Goal: Information Seeking & Learning: Find specific fact

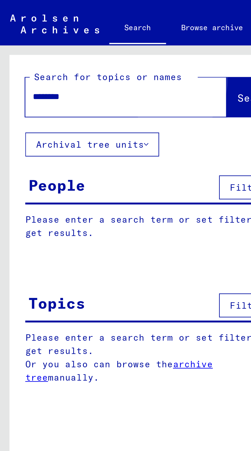
type input "********"
click at [96, 38] on span "Search" at bounding box center [103, 39] width 15 height 5
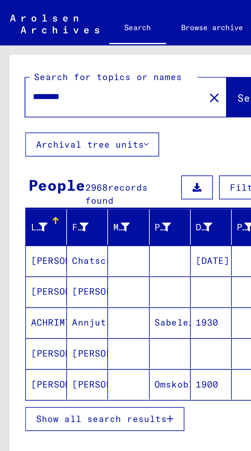
scroll to position [28, 0]
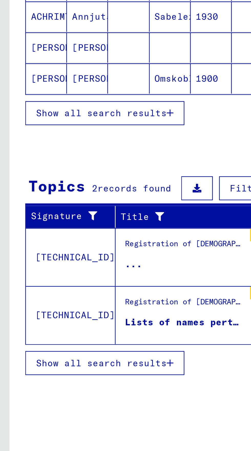
click at [33, 269] on span "Show all search results" at bounding box center [41, 271] width 53 height 5
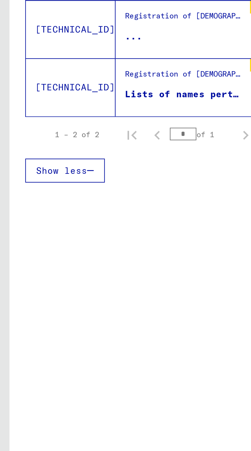
scroll to position [0, 0]
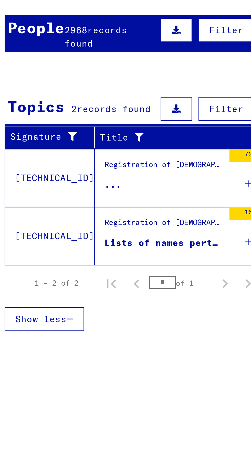
click at [64, 161] on div "Lists of names pertaining to [DEMOGRAPHIC_DATA] who were staying in [GEOGRAPHIC…" at bounding box center [75, 162] width 48 height 5
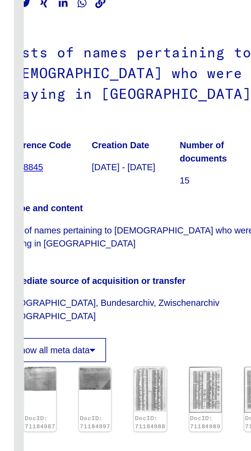
scroll to position [81, 15]
click at [176, 283] on img at bounding box center [178, 292] width 13 height 18
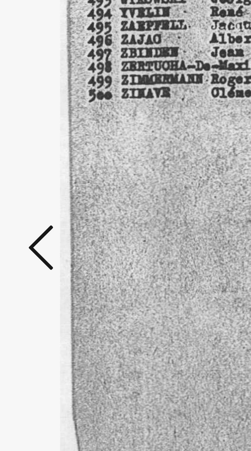
click at [35, 218] on icon at bounding box center [38, 212] width 6 height 12
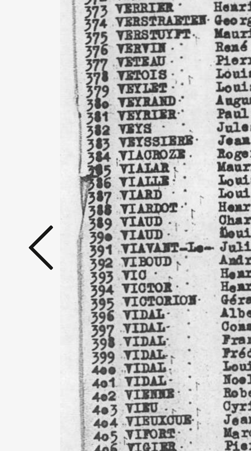
click at [37, 218] on icon at bounding box center [38, 212] width 6 height 12
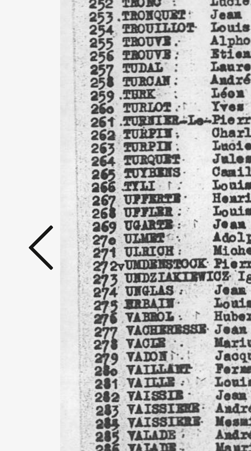
click at [37, 218] on icon at bounding box center [38, 212] width 6 height 12
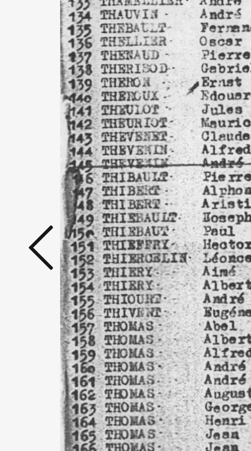
click at [37, 218] on icon at bounding box center [38, 212] width 6 height 12
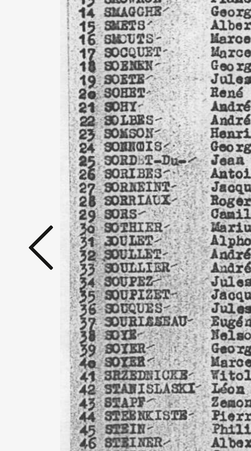
click at [38, 218] on icon at bounding box center [38, 212] width 6 height 12
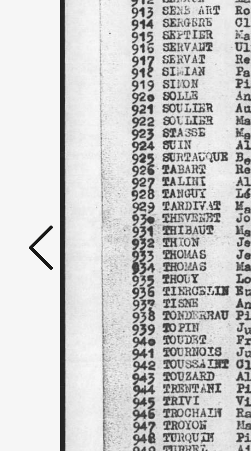
click at [38, 218] on icon at bounding box center [38, 212] width 6 height 12
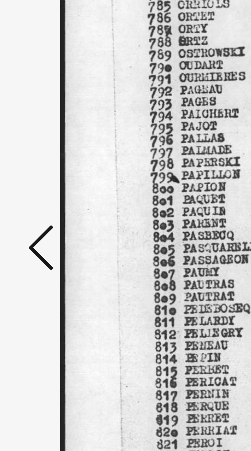
click at [38, 218] on icon at bounding box center [38, 212] width 6 height 12
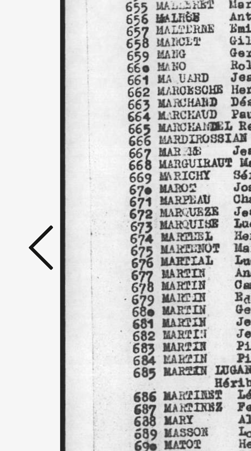
click at [38, 218] on icon at bounding box center [38, 212] width 6 height 12
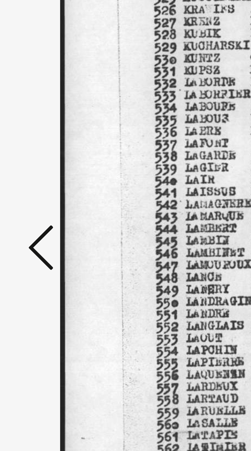
click at [37, 218] on icon at bounding box center [38, 212] width 6 height 12
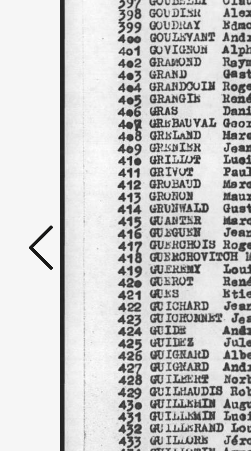
click at [37, 218] on icon at bounding box center [38, 212] width 6 height 12
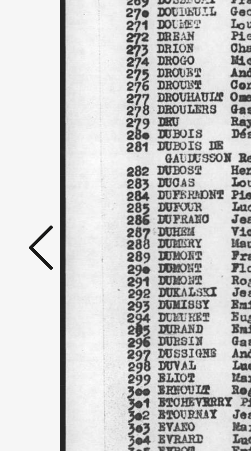
click at [37, 218] on icon at bounding box center [38, 212] width 6 height 12
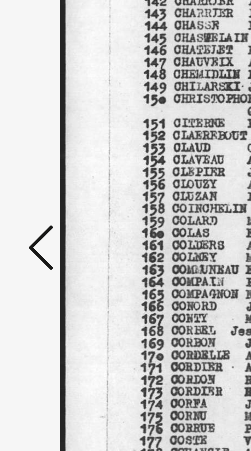
click at [38, 218] on icon at bounding box center [38, 212] width 6 height 12
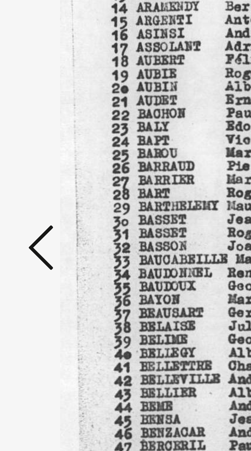
click at [38, 218] on icon at bounding box center [38, 212] width 6 height 12
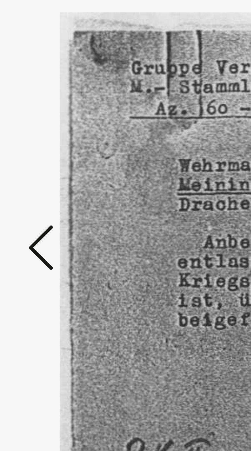
click at [38, 218] on icon at bounding box center [38, 212] width 6 height 12
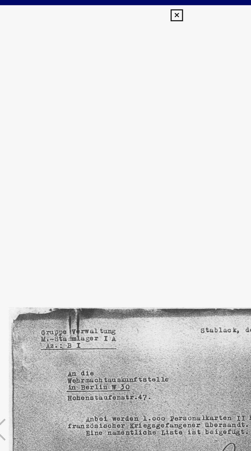
click at [125, 7] on icon at bounding box center [125, 8] width 6 height 6
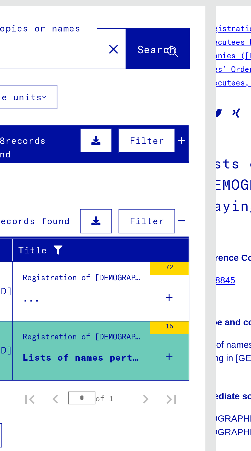
scroll to position [0, 0]
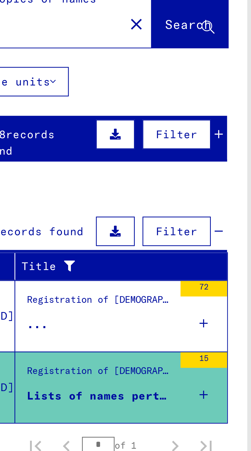
click at [66, 136] on figure "..." at bounding box center [75, 140] width 48 height 8
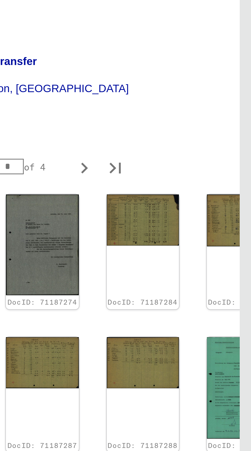
click at [207, 381] on icon "Last page" at bounding box center [205, 384] width 7 height 7
type input "*"
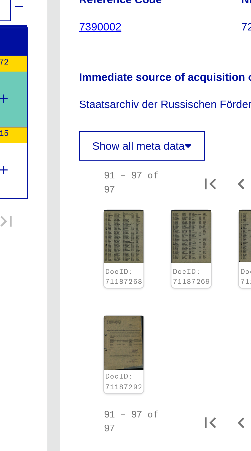
click at [147, 214] on img at bounding box center [148, 219] width 13 height 18
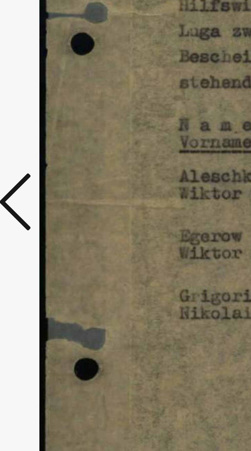
click at [38, 231] on div at bounding box center [125, 213] width 201 height 400
click at [38, 214] on icon at bounding box center [38, 212] width 6 height 12
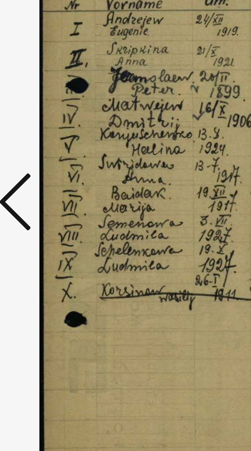
click at [38, 212] on icon at bounding box center [38, 212] width 6 height 12
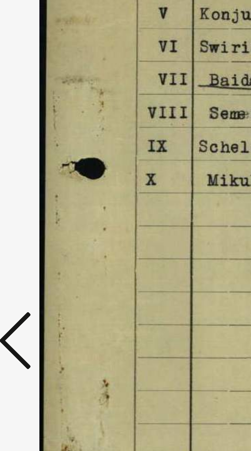
click at [38, 211] on icon at bounding box center [38, 212] width 6 height 12
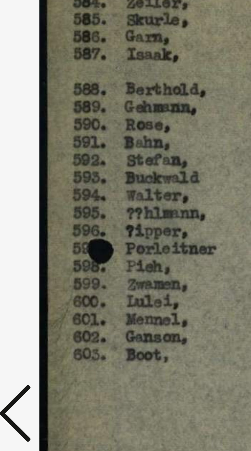
click at [37, 211] on icon at bounding box center [38, 212] width 6 height 12
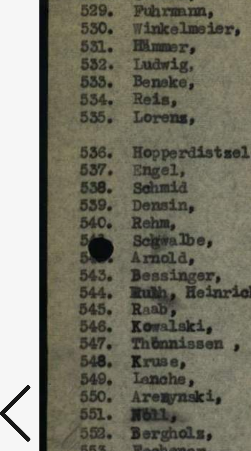
click at [38, 211] on icon at bounding box center [38, 212] width 6 height 12
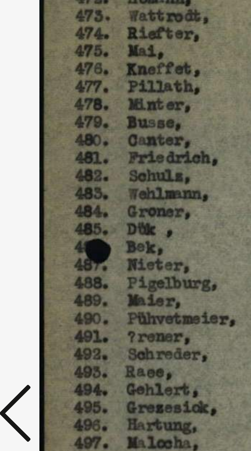
click at [38, 212] on icon at bounding box center [38, 212] width 6 height 12
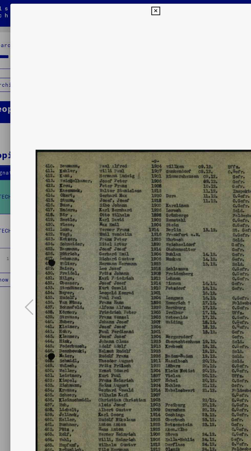
click at [122, 5] on button at bounding box center [125, 8] width 9 height 10
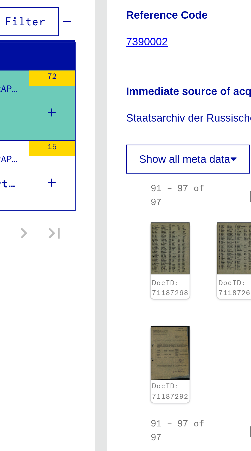
scroll to position [0, 15]
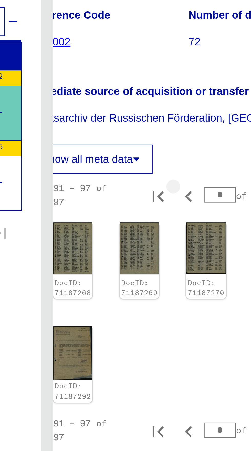
click at [174, 165] on icon "Previous page" at bounding box center [172, 167] width 2 height 4
type input "*"
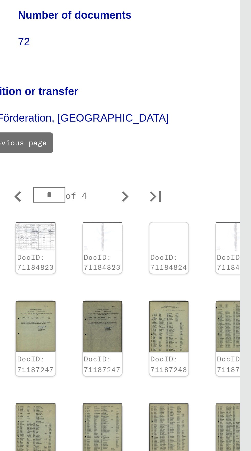
scroll to position [105, 15]
click at [241, 304] on img at bounding box center [245, 312] width 13 height 17
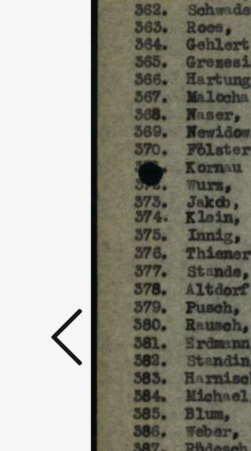
click at [37, 218] on icon at bounding box center [38, 212] width 6 height 12
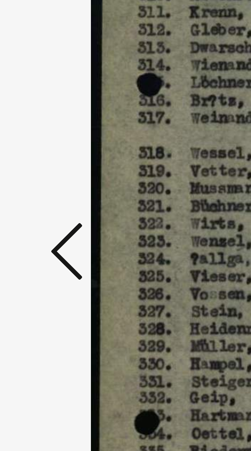
click at [39, 218] on icon at bounding box center [38, 212] width 6 height 12
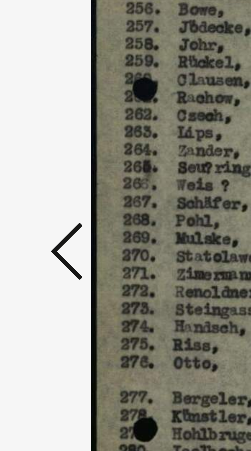
click at [37, 218] on icon at bounding box center [38, 212] width 6 height 12
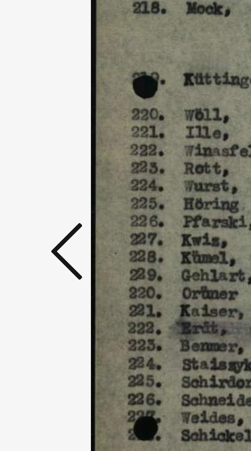
click at [38, 218] on icon at bounding box center [38, 212] width 6 height 12
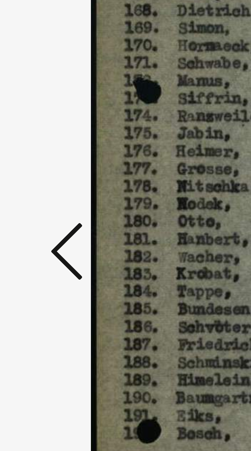
click at [39, 218] on icon at bounding box center [38, 212] width 6 height 12
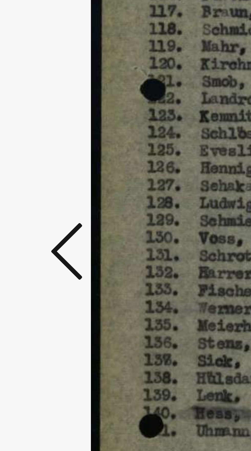
click at [38, 218] on icon at bounding box center [38, 212] width 6 height 12
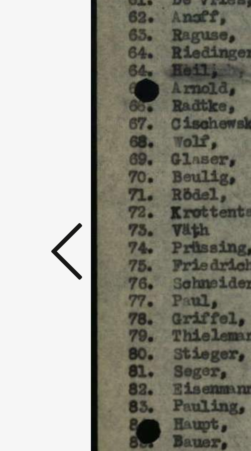
click at [37, 218] on icon at bounding box center [38, 212] width 6 height 12
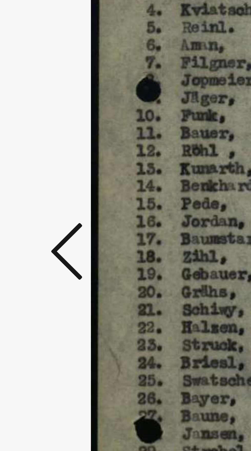
click at [40, 218] on icon at bounding box center [38, 212] width 6 height 12
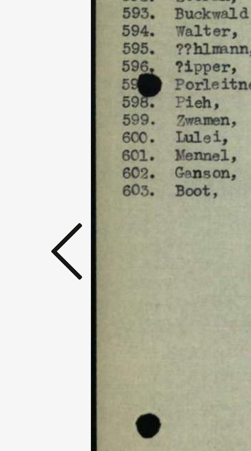
click at [37, 218] on icon at bounding box center [38, 212] width 6 height 12
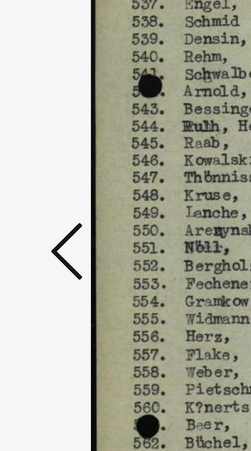
click at [38, 218] on icon at bounding box center [38, 212] width 6 height 12
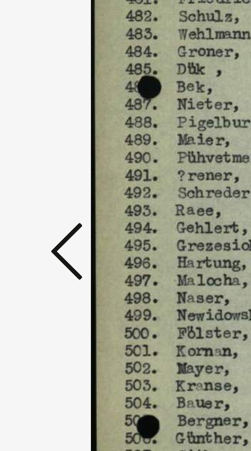
click at [37, 218] on icon at bounding box center [38, 212] width 6 height 12
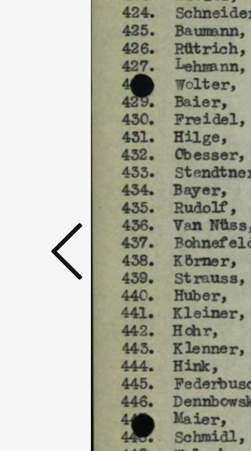
click at [36, 218] on icon at bounding box center [38, 212] width 6 height 12
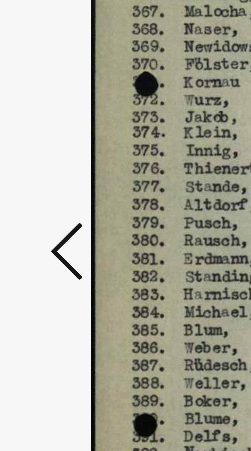
click at [37, 218] on icon at bounding box center [38, 212] width 6 height 12
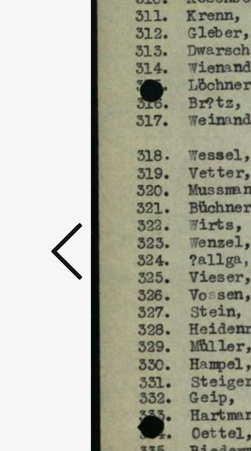
click at [37, 218] on icon at bounding box center [38, 212] width 6 height 12
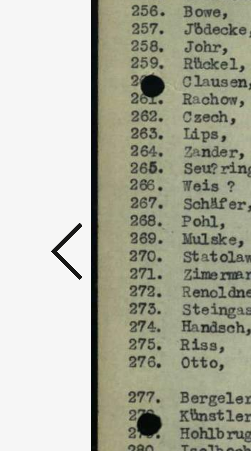
click at [37, 218] on icon at bounding box center [38, 212] width 6 height 12
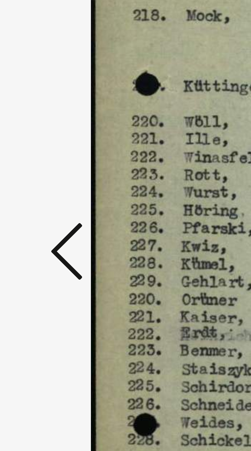
click at [38, 218] on icon at bounding box center [38, 212] width 6 height 12
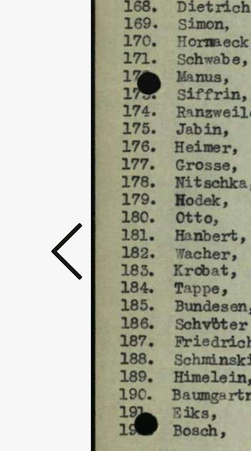
click at [37, 218] on icon at bounding box center [38, 212] width 6 height 12
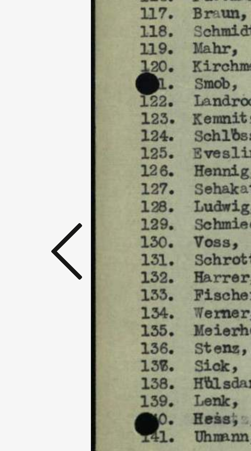
click at [37, 218] on icon at bounding box center [38, 212] width 6 height 12
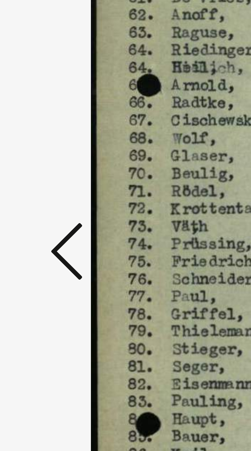
click at [37, 218] on icon at bounding box center [38, 212] width 6 height 12
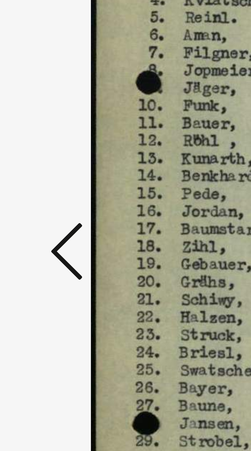
click at [38, 218] on icon at bounding box center [38, 212] width 6 height 12
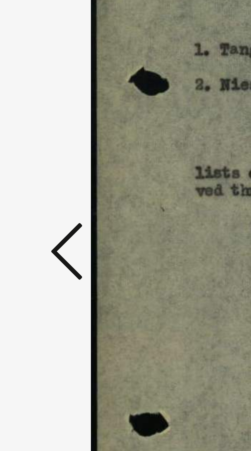
click at [37, 218] on icon at bounding box center [38, 212] width 6 height 12
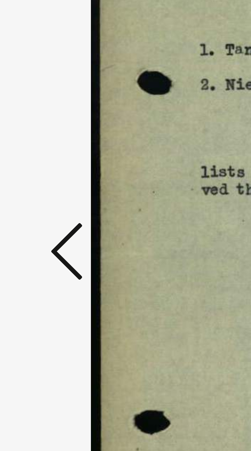
click at [39, 218] on icon at bounding box center [38, 212] width 6 height 12
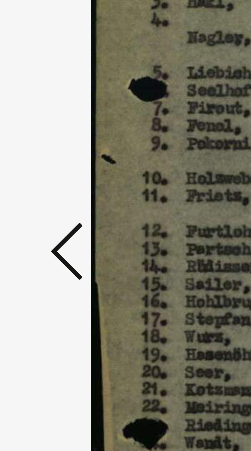
click at [38, 218] on icon at bounding box center [38, 212] width 6 height 12
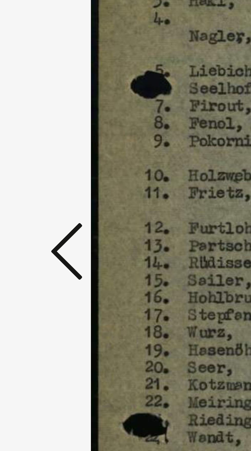
click at [37, 218] on icon at bounding box center [38, 212] width 6 height 12
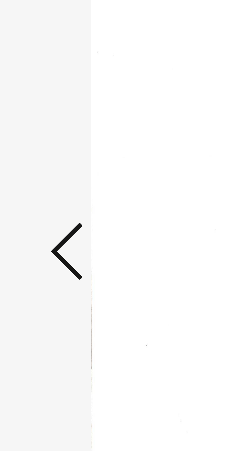
click at [38, 218] on icon at bounding box center [38, 212] width 6 height 12
click at [36, 218] on icon at bounding box center [38, 212] width 6 height 12
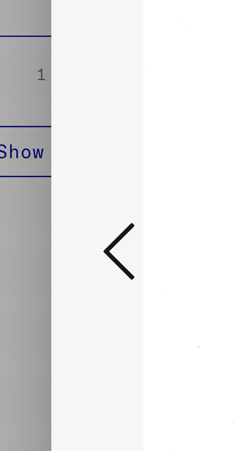
click at [36, 218] on icon at bounding box center [38, 212] width 6 height 12
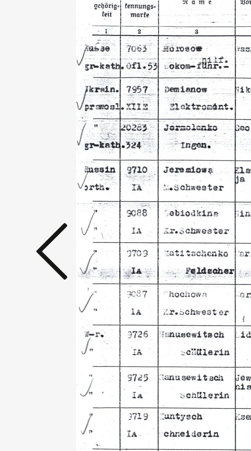
click at [37, 218] on icon at bounding box center [38, 212] width 6 height 12
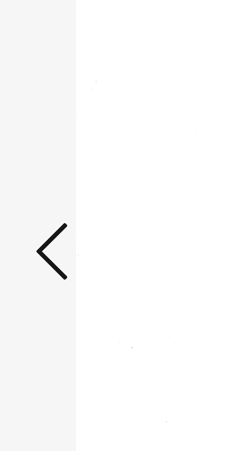
click at [36, 218] on icon at bounding box center [38, 212] width 6 height 12
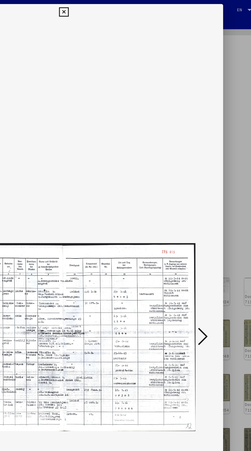
click at [124, 26] on img at bounding box center [125, 213] width 166 height 400
click at [124, 3] on button at bounding box center [125, 8] width 9 height 10
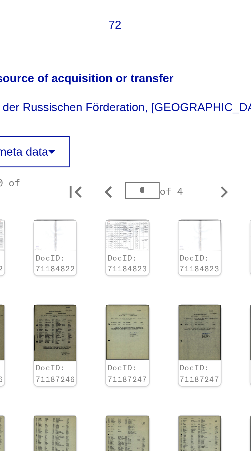
click at [171, 335] on icon "Previous page" at bounding box center [172, 338] width 7 height 7
type input "*"
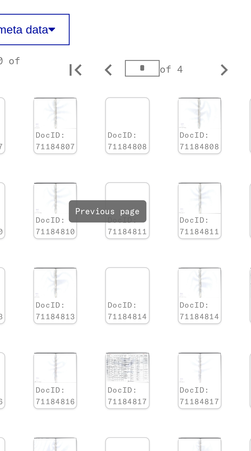
scroll to position [76, 15]
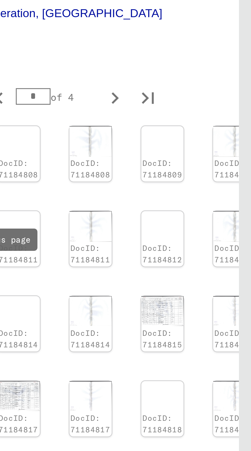
click at [221, 281] on img at bounding box center [223, 281] width 13 height 0
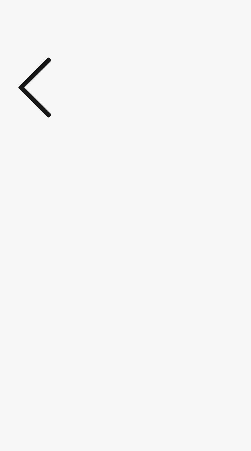
click at [36, 218] on icon at bounding box center [38, 212] width 6 height 12
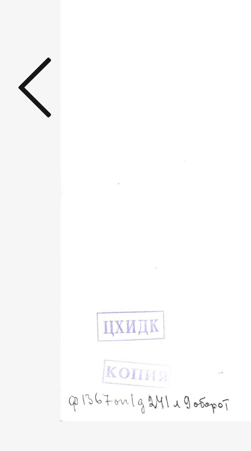
click at [36, 218] on icon at bounding box center [38, 212] width 6 height 12
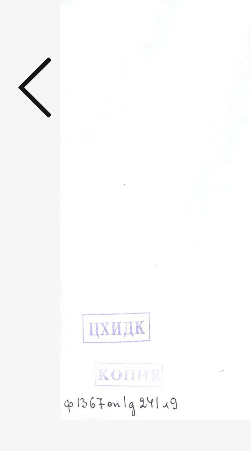
click at [36, 218] on icon at bounding box center [38, 212] width 6 height 12
click at [37, 218] on icon at bounding box center [38, 212] width 6 height 12
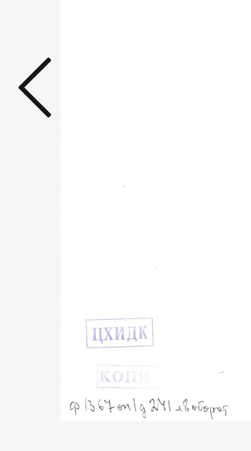
click at [36, 218] on icon at bounding box center [38, 212] width 6 height 12
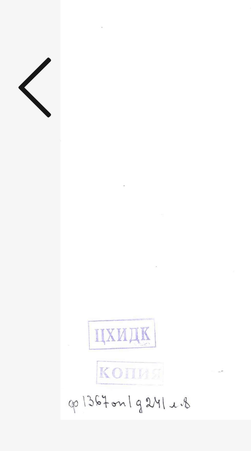
click at [36, 218] on icon at bounding box center [38, 212] width 6 height 12
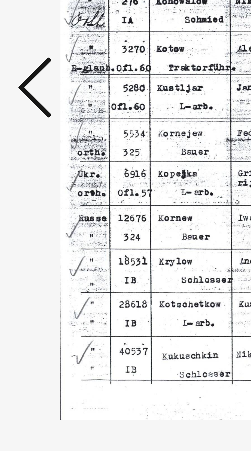
click at [36, 218] on icon at bounding box center [38, 212] width 6 height 12
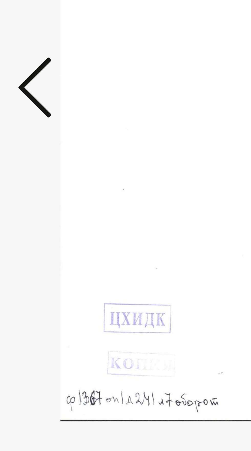
click at [36, 218] on icon at bounding box center [38, 212] width 6 height 12
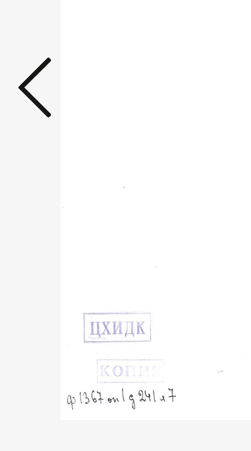
click at [36, 218] on icon at bounding box center [38, 212] width 6 height 12
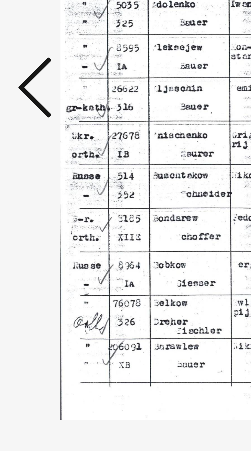
click at [36, 218] on icon at bounding box center [38, 212] width 6 height 12
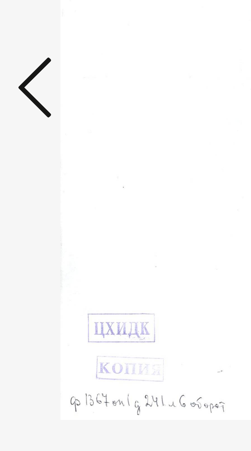
click at [36, 218] on icon at bounding box center [38, 212] width 6 height 12
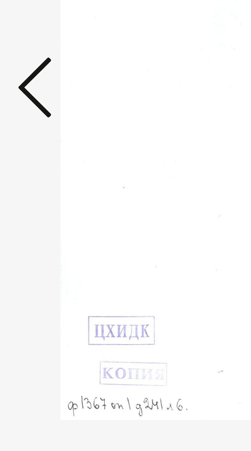
click at [35, 218] on icon at bounding box center [38, 212] width 6 height 12
click at [36, 218] on icon at bounding box center [38, 212] width 6 height 12
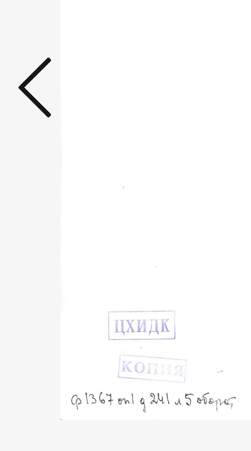
click at [36, 218] on icon at bounding box center [38, 212] width 6 height 12
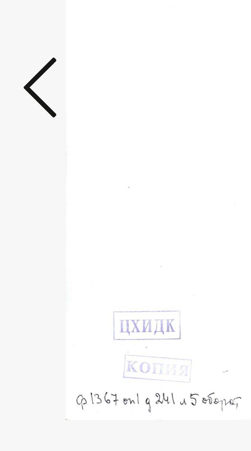
click at [37, 218] on icon at bounding box center [38, 212] width 6 height 12
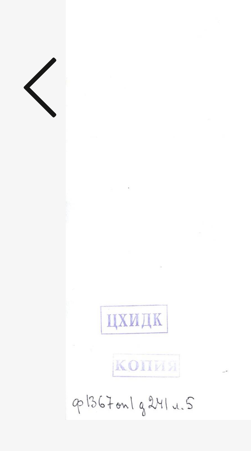
click at [37, 218] on icon at bounding box center [38, 212] width 6 height 12
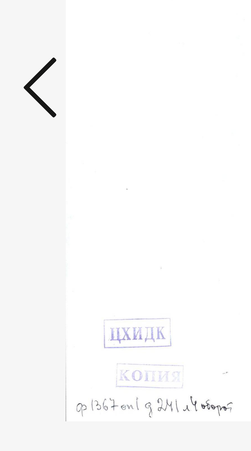
click at [36, 218] on icon at bounding box center [38, 212] width 6 height 12
click at [37, 218] on icon at bounding box center [38, 212] width 6 height 12
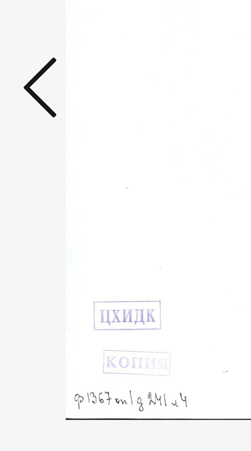
click at [36, 218] on icon at bounding box center [38, 212] width 6 height 12
click at [37, 218] on icon at bounding box center [38, 212] width 6 height 12
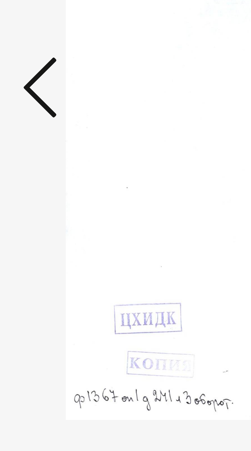
click at [37, 218] on icon at bounding box center [38, 212] width 6 height 12
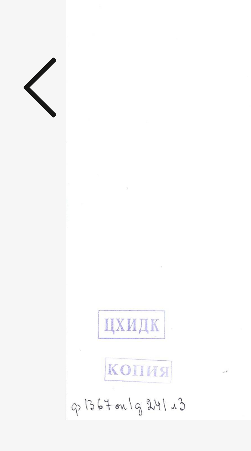
click at [36, 218] on icon at bounding box center [38, 212] width 6 height 12
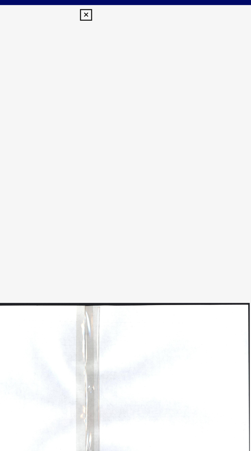
click at [125, 9] on icon at bounding box center [125, 8] width 6 height 6
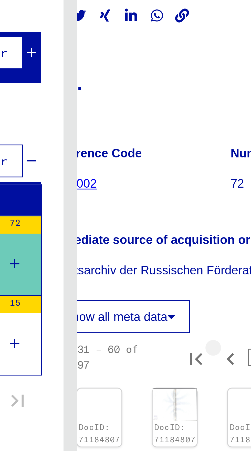
click at [172, 163] on icon "Previous page" at bounding box center [172, 166] width 7 height 7
type input "*"
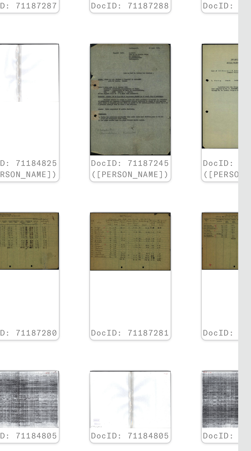
scroll to position [0, 27]
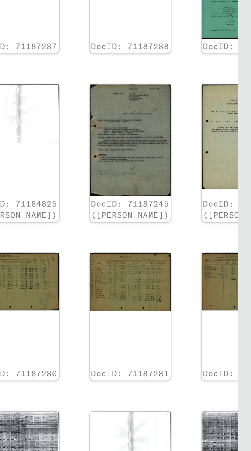
click at [236, 366] on img at bounding box center [248, 374] width 24 height 17
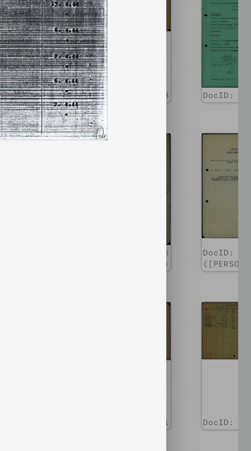
scroll to position [0, 0]
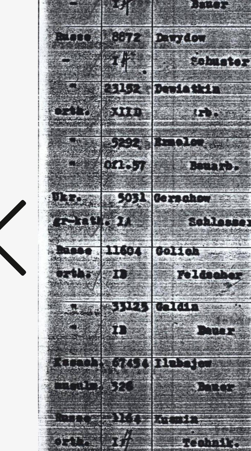
click at [39, 218] on icon at bounding box center [38, 212] width 6 height 12
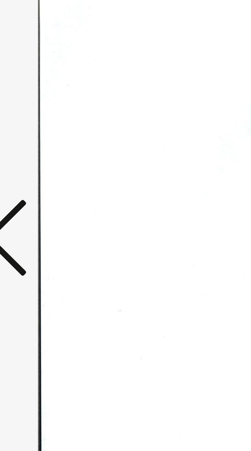
click at [38, 218] on icon at bounding box center [38, 212] width 6 height 12
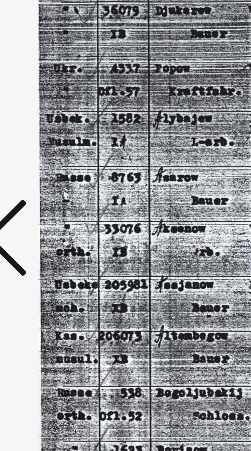
click at [39, 218] on icon at bounding box center [38, 212] width 6 height 12
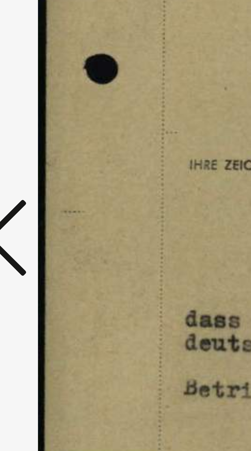
click at [38, 218] on icon at bounding box center [38, 212] width 6 height 12
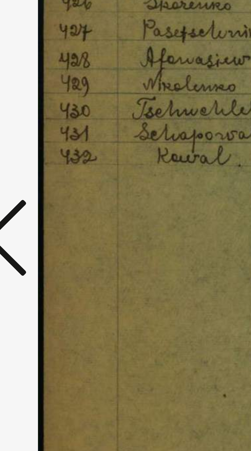
click at [39, 218] on icon at bounding box center [38, 212] width 6 height 12
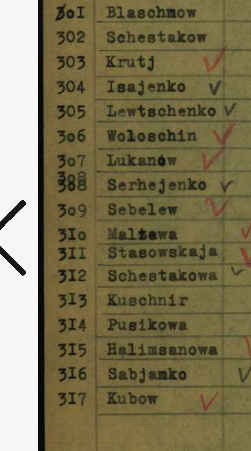
click at [39, 218] on icon at bounding box center [38, 212] width 6 height 12
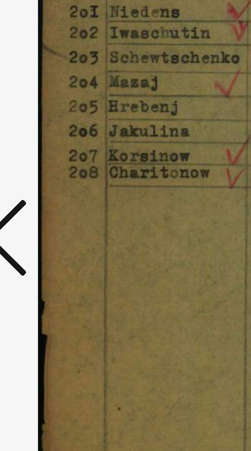
click at [39, 218] on icon at bounding box center [38, 212] width 6 height 12
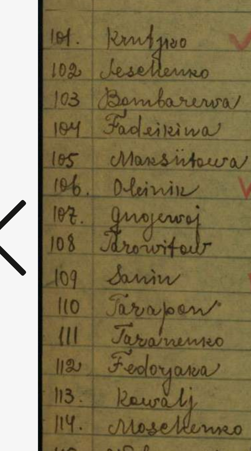
click at [39, 218] on icon at bounding box center [38, 212] width 6 height 12
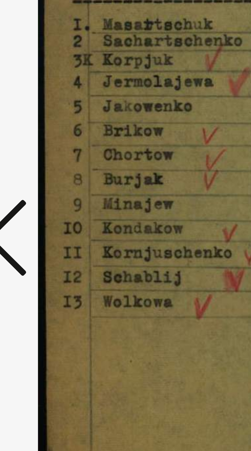
click at [39, 218] on icon at bounding box center [38, 212] width 6 height 12
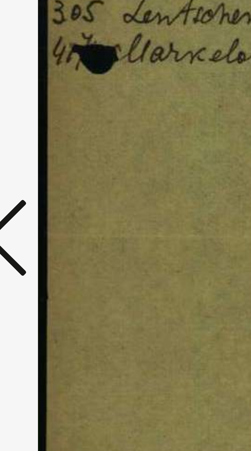
click at [39, 218] on icon at bounding box center [38, 212] width 6 height 12
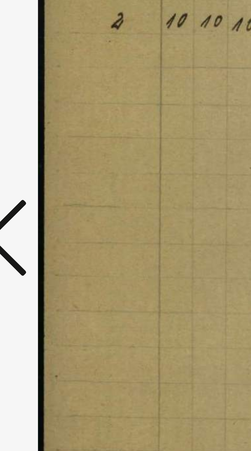
click at [39, 218] on icon at bounding box center [38, 212] width 6 height 12
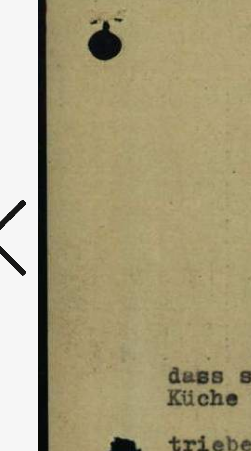
click at [39, 218] on icon at bounding box center [38, 212] width 6 height 12
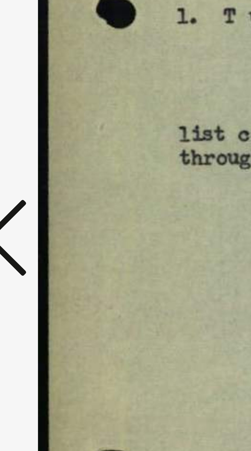
click at [39, 218] on icon at bounding box center [38, 212] width 6 height 12
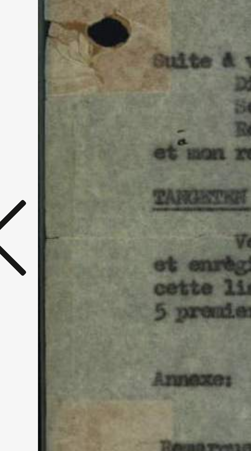
click at [39, 218] on icon at bounding box center [38, 212] width 6 height 12
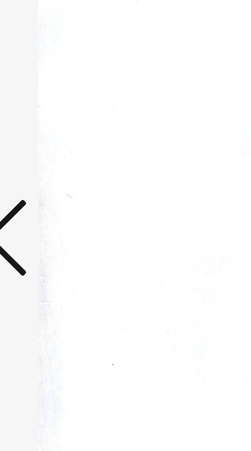
click at [38, 218] on icon at bounding box center [38, 212] width 6 height 12
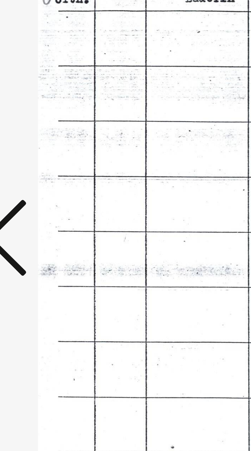
click at [38, 218] on icon at bounding box center [38, 212] width 6 height 12
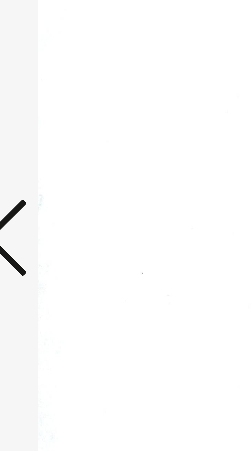
click at [38, 218] on icon at bounding box center [38, 212] width 6 height 12
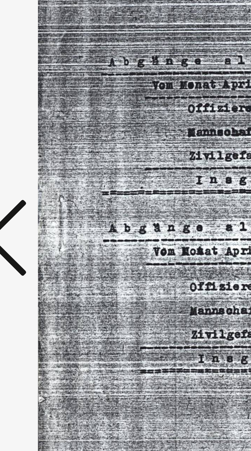
click at [38, 218] on icon at bounding box center [38, 212] width 6 height 12
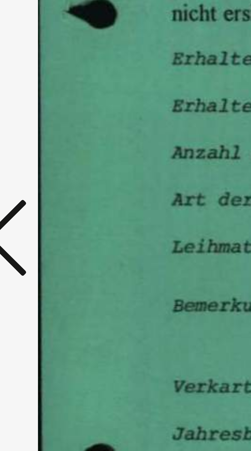
click at [38, 218] on icon at bounding box center [38, 212] width 6 height 12
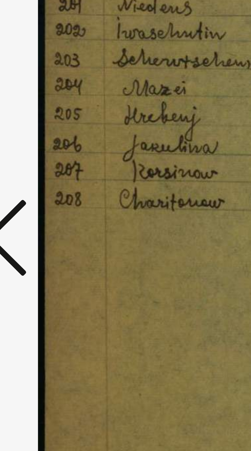
click at [38, 218] on icon at bounding box center [38, 212] width 6 height 12
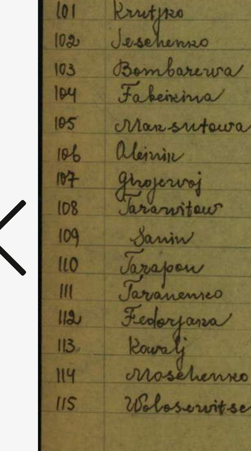
click at [38, 218] on icon at bounding box center [38, 212] width 6 height 12
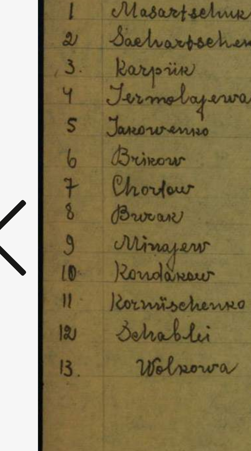
click at [38, 218] on icon at bounding box center [38, 212] width 6 height 12
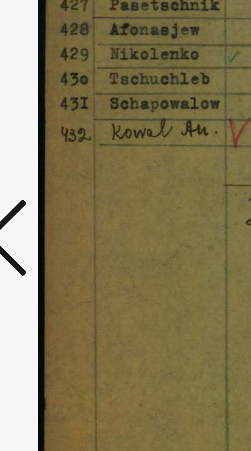
click at [39, 218] on icon at bounding box center [38, 212] width 6 height 12
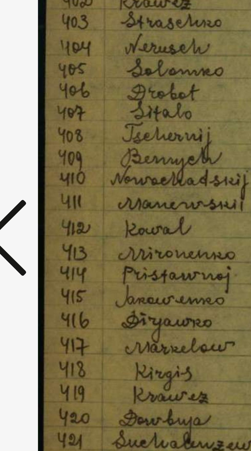
click at [39, 218] on icon at bounding box center [38, 212] width 6 height 12
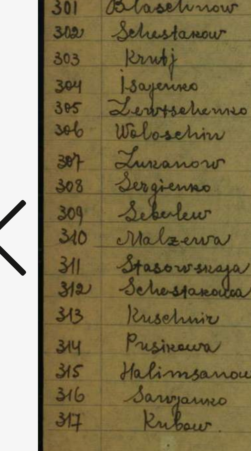
click at [39, 218] on icon at bounding box center [38, 212] width 6 height 12
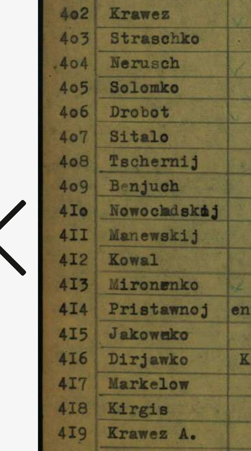
click at [39, 218] on icon at bounding box center [38, 212] width 6 height 12
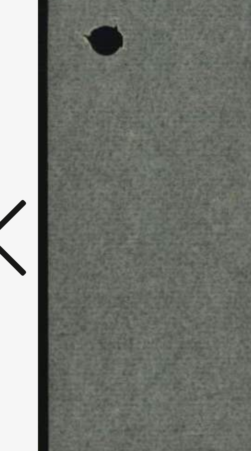
click at [39, 218] on icon at bounding box center [38, 212] width 6 height 12
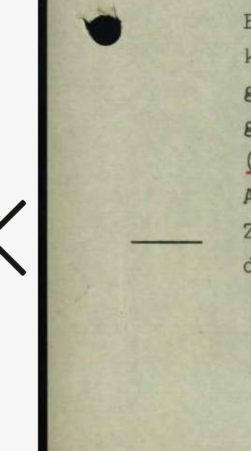
click at [39, 218] on icon at bounding box center [38, 212] width 6 height 12
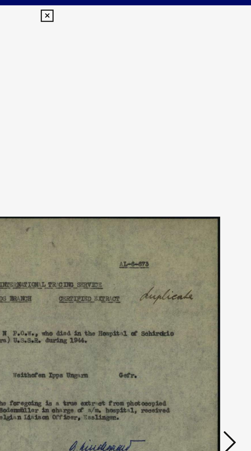
click at [126, 5] on icon at bounding box center [125, 8] width 6 height 6
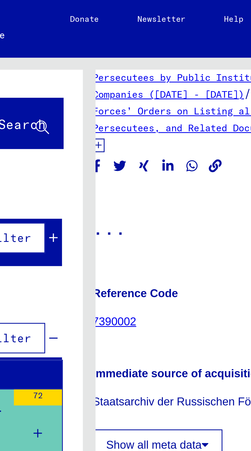
scroll to position [47, 0]
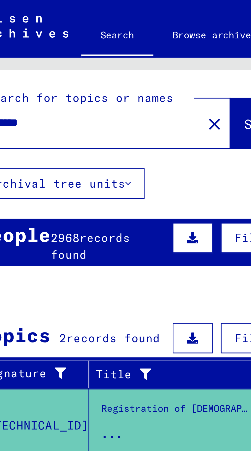
click at [33, 41] on input "********" at bounding box center [46, 39] width 66 height 5
